Goal: Find specific page/section: Find specific page/section

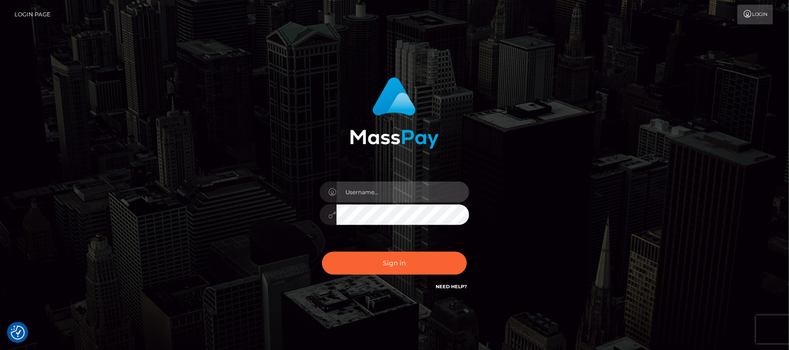
type input "hello.feetfinder"
click at [400, 190] on input "hello.feetfinder" at bounding box center [402, 191] width 133 height 21
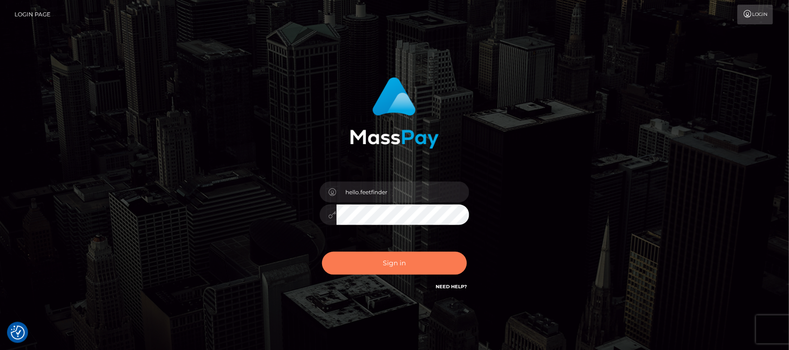
click at [414, 260] on button "Sign in" at bounding box center [394, 262] width 145 height 23
type input "hello.feetfinder"
click at [414, 258] on button "Sign in" at bounding box center [394, 262] width 145 height 23
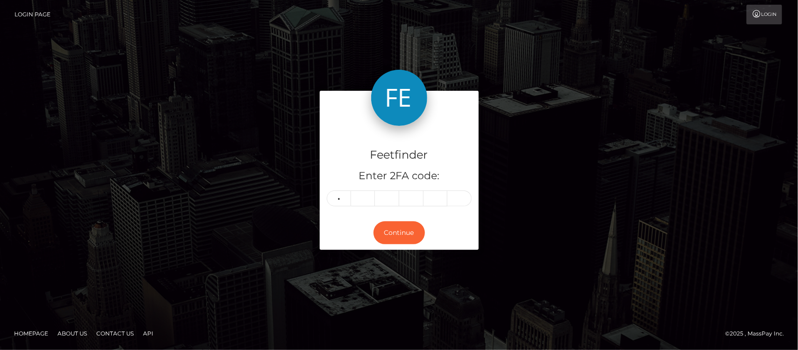
type input "0"
type input "6"
type input "1"
type input "9"
type input "6"
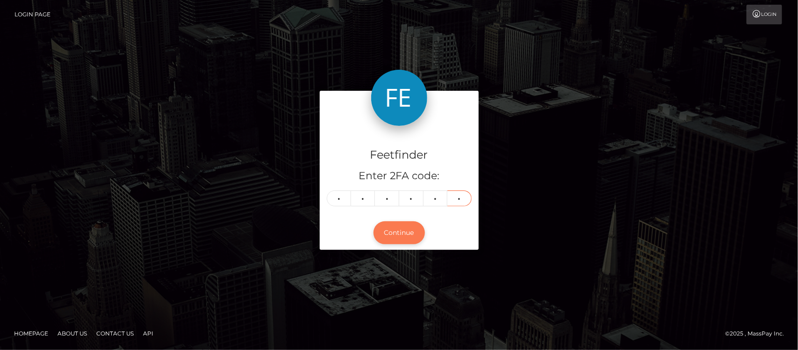
type input "4"
click at [399, 235] on button "Continue" at bounding box center [398, 232] width 51 height 23
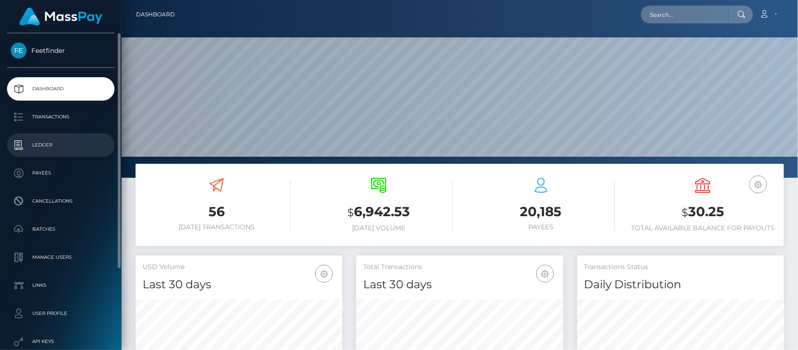
scroll to position [165, 207]
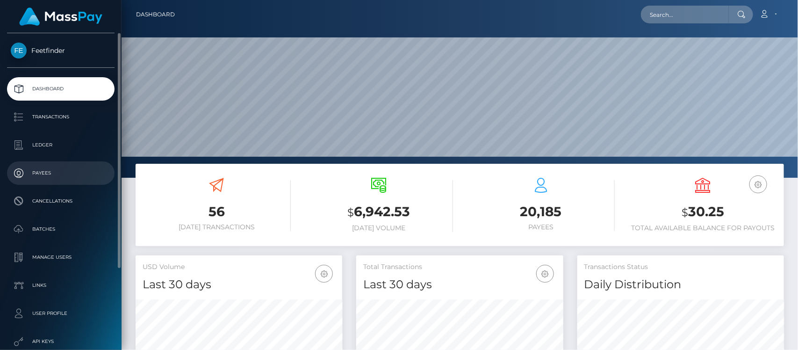
click at [57, 174] on p "Payees" at bounding box center [61, 173] width 100 height 14
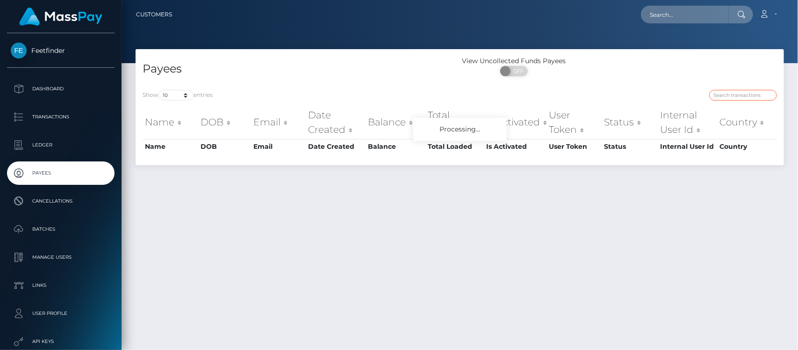
click at [744, 93] on input "search" at bounding box center [743, 95] width 68 height 11
paste input "408cdf01-6d6e-11f0-87f1-0266f44cc279"
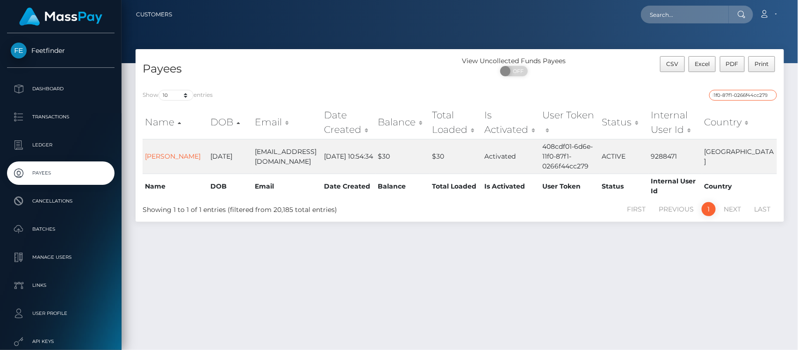
type input "408cdf01-6d6e-11f0-87f1-0266f44cc279"
click at [543, 270] on div "Payees View Uncollected Funds Payees ON OFF CSV Excel PDF Print Show 10 25 50 1…" at bounding box center [460, 195] width 676 height 292
click at [159, 152] on link "[PERSON_NAME]" at bounding box center [173, 156] width 56 height 8
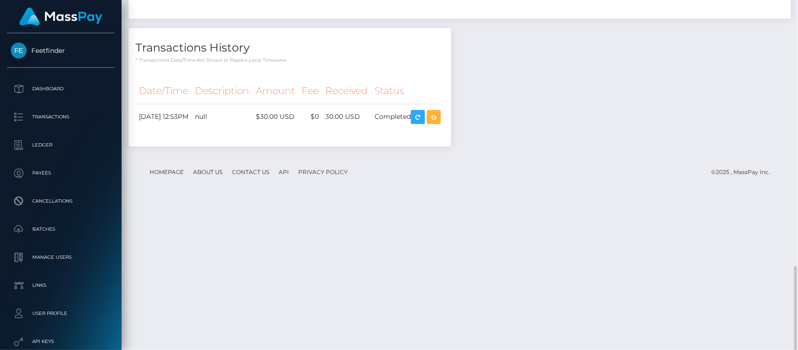
scroll to position [945, 0]
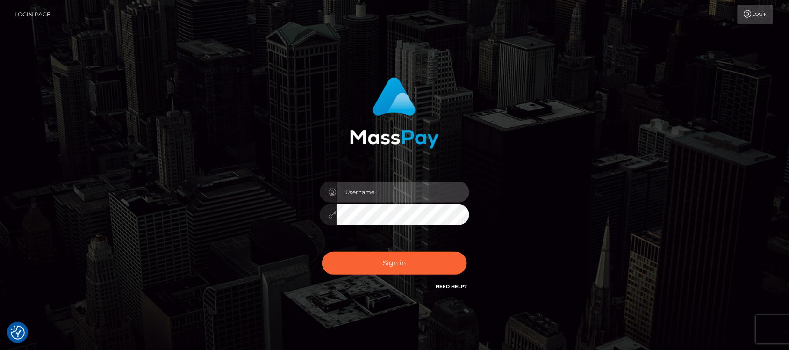
type input "hello.feetfinder"
drag, startPoint x: 291, startPoint y: 67, endPoint x: 307, endPoint y: 5, distance: 64.2
click at [291, 62] on div "hello.feetfinder" at bounding box center [394, 189] width 789 height 378
